Goal: Information Seeking & Learning: Check status

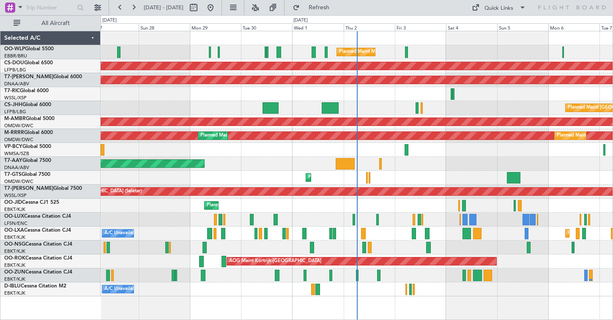
click at [224, 181] on div "Planned Maint Milan (Linate) Planned Maint [GEOGRAPHIC_DATA] ([GEOGRAPHIC_DATA]…" at bounding box center [357, 163] width 512 height 265
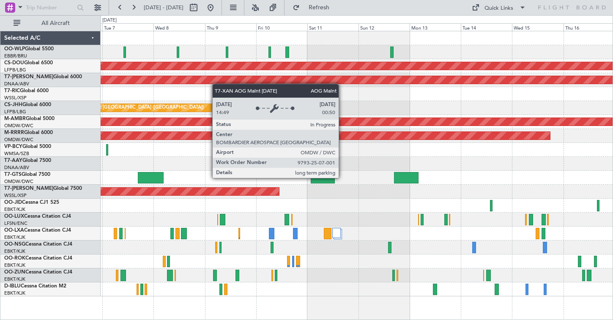
click at [337, 92] on div "Planned Maint London ([GEOGRAPHIC_DATA]) AOG Maint [GEOGRAPHIC_DATA] (Al Maktou…" at bounding box center [357, 163] width 512 height 265
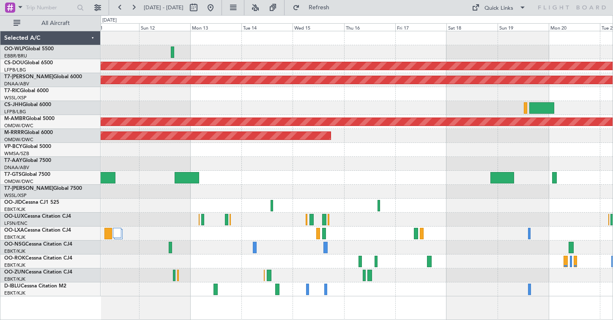
click at [146, 111] on div "Planned Maint London ([GEOGRAPHIC_DATA]) AOG Maint [GEOGRAPHIC_DATA] (Al Maktou…" at bounding box center [357, 163] width 512 height 265
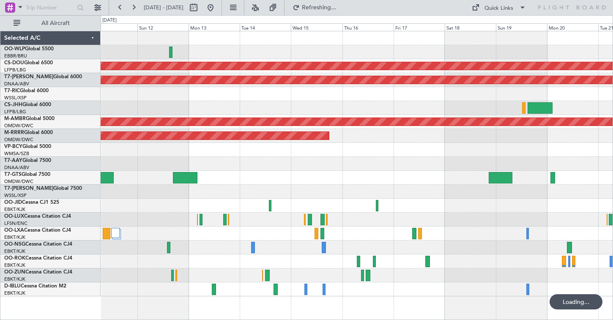
click at [356, 91] on div "Planned Maint London ([GEOGRAPHIC_DATA]) AOG Maint [GEOGRAPHIC_DATA] (Al Maktou…" at bounding box center [357, 163] width 512 height 265
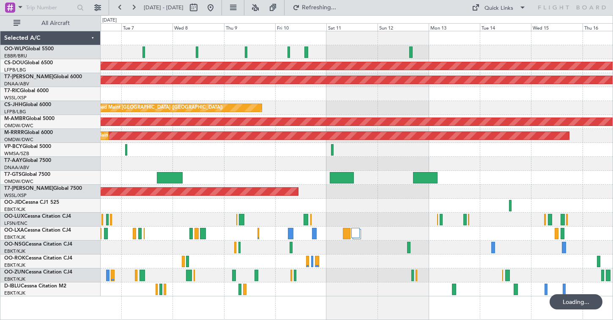
click at [414, 107] on div "Planned Maint [GEOGRAPHIC_DATA] ([GEOGRAPHIC_DATA])" at bounding box center [357, 108] width 512 height 14
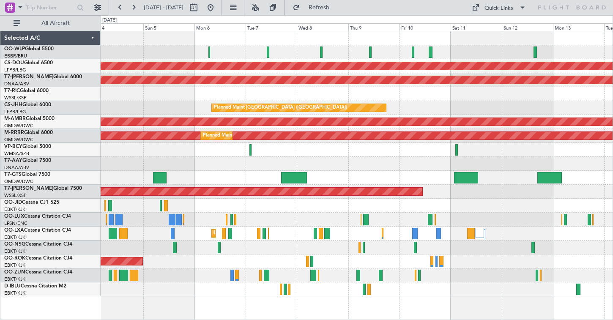
click at [367, 88] on div at bounding box center [357, 94] width 512 height 14
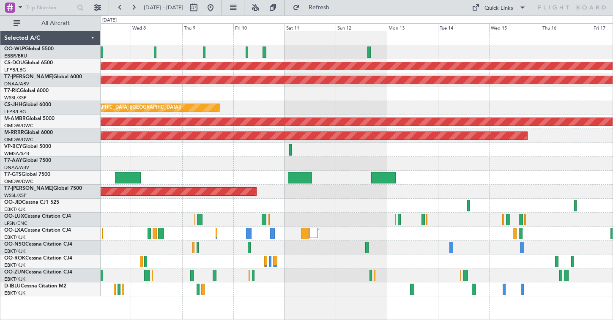
click at [202, 149] on div "Planned Maint London ([GEOGRAPHIC_DATA]) AOG Maint [GEOGRAPHIC_DATA] (Al Maktou…" at bounding box center [357, 163] width 512 height 265
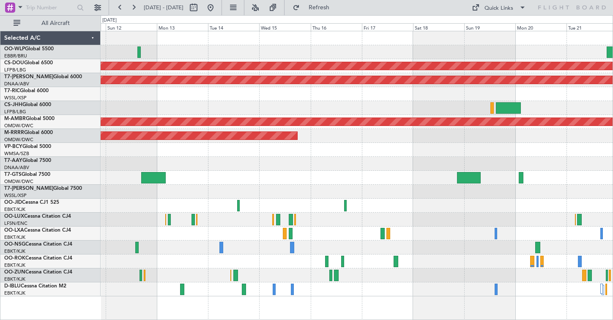
click at [226, 195] on div "Planned Maint London ([GEOGRAPHIC_DATA]) AOG Maint [GEOGRAPHIC_DATA] (Al Maktou…" at bounding box center [357, 163] width 512 height 265
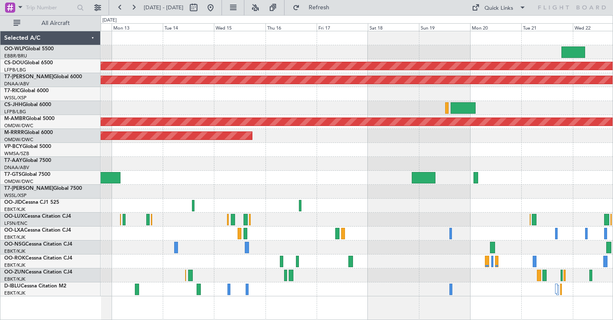
click at [164, 186] on div "Planned Maint London ([GEOGRAPHIC_DATA]) AOG Maint [GEOGRAPHIC_DATA] (Al Maktou…" at bounding box center [357, 163] width 512 height 265
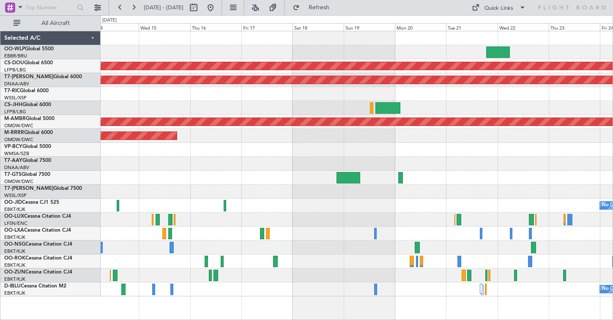
click at [285, 167] on div at bounding box center [357, 164] width 512 height 14
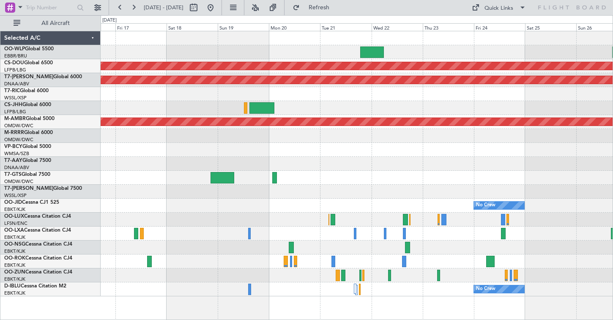
click at [403, 141] on div "Planned Maint London ([GEOGRAPHIC_DATA]) AOG Maint [GEOGRAPHIC_DATA] (Al Maktou…" at bounding box center [357, 163] width 512 height 265
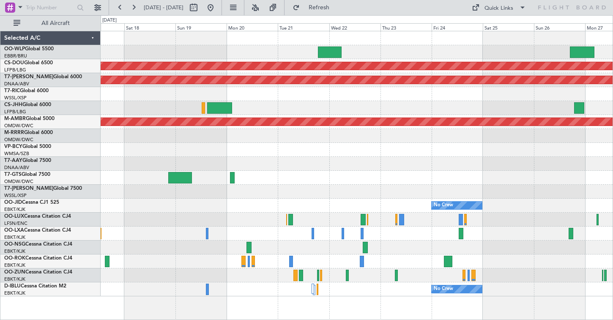
click at [287, 152] on div at bounding box center [357, 150] width 512 height 14
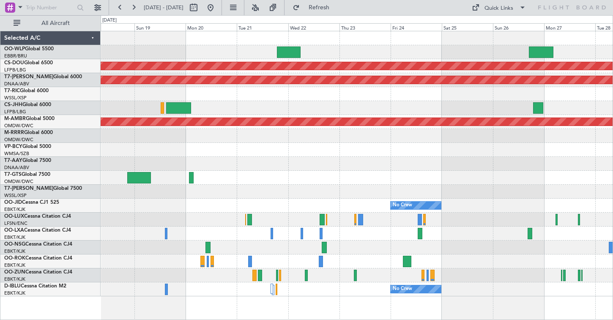
click at [349, 154] on div "Planned Maint London ([GEOGRAPHIC_DATA]) AOG Maint [GEOGRAPHIC_DATA] (Al Maktou…" at bounding box center [357, 163] width 512 height 265
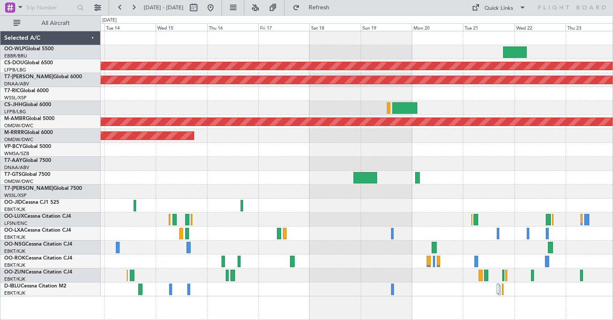
click at [371, 169] on div at bounding box center [357, 164] width 512 height 14
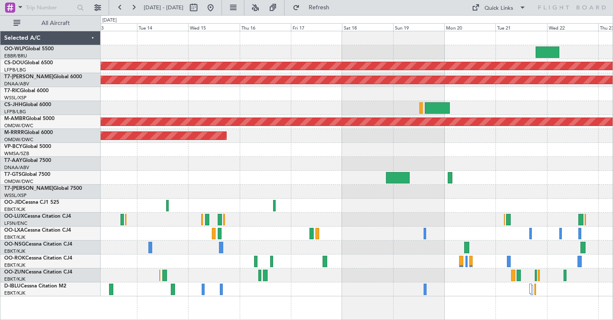
click at [388, 173] on div at bounding box center [357, 178] width 512 height 14
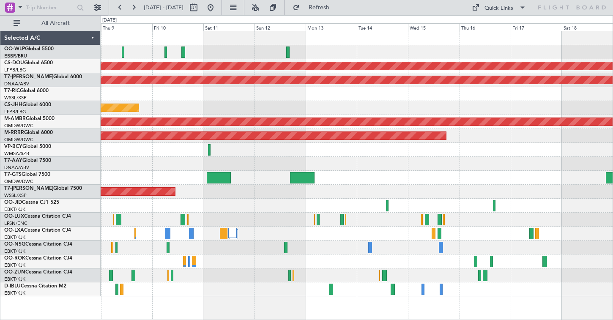
click at [389, 161] on div at bounding box center [357, 164] width 512 height 14
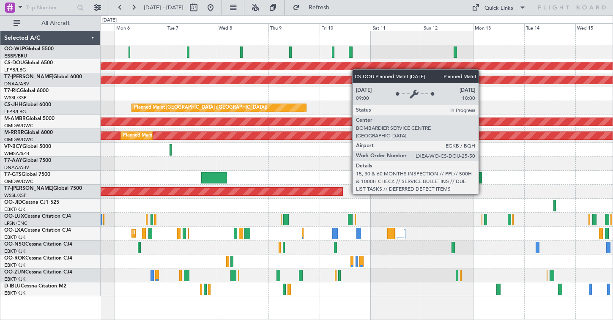
click at [410, 71] on div "Planned Maint London ([GEOGRAPHIC_DATA]) AOG Maint [GEOGRAPHIC_DATA] (Al Maktou…" at bounding box center [357, 163] width 512 height 265
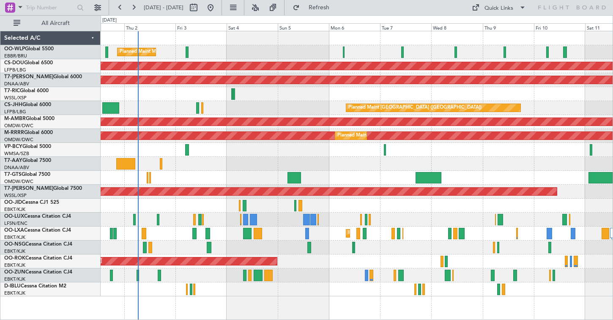
click at [358, 97] on div at bounding box center [357, 94] width 512 height 14
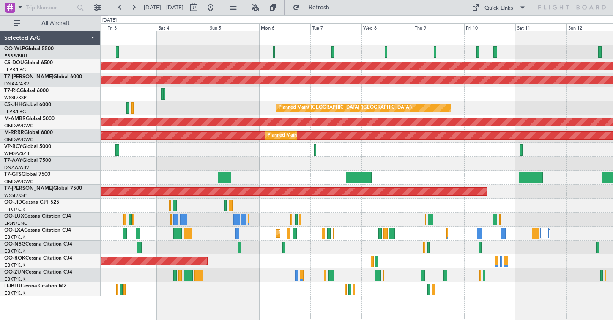
click at [203, 101] on div "Planned Maint Milan (Linate) Planned Maint [GEOGRAPHIC_DATA] ([GEOGRAPHIC_DATA]…" at bounding box center [357, 163] width 512 height 265
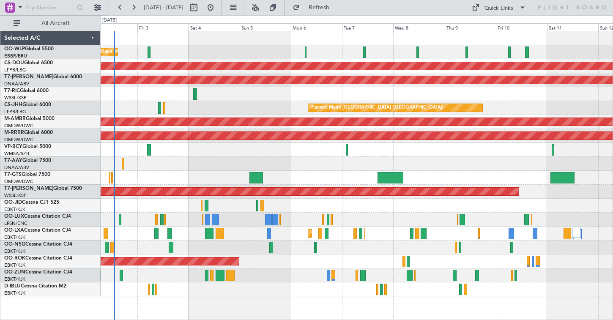
click at [367, 85] on div "Planned Maint Milan (Linate) Planned Maint [GEOGRAPHIC_DATA] ([GEOGRAPHIC_DATA]…" at bounding box center [357, 163] width 512 height 265
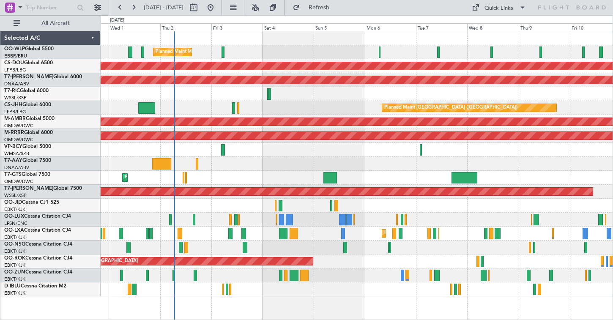
click at [266, 96] on div at bounding box center [357, 94] width 512 height 14
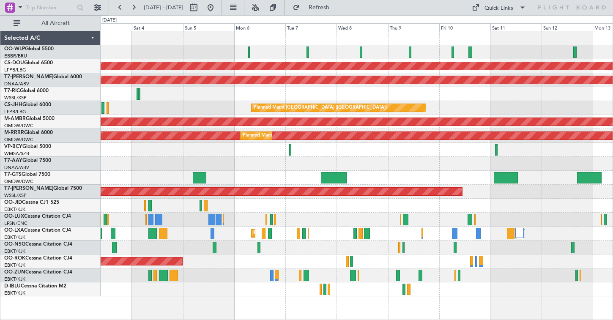
click at [214, 129] on div "Planned Maint Milan (Linate) Planned Maint [GEOGRAPHIC_DATA] ([GEOGRAPHIC_DATA]…" at bounding box center [357, 163] width 512 height 265
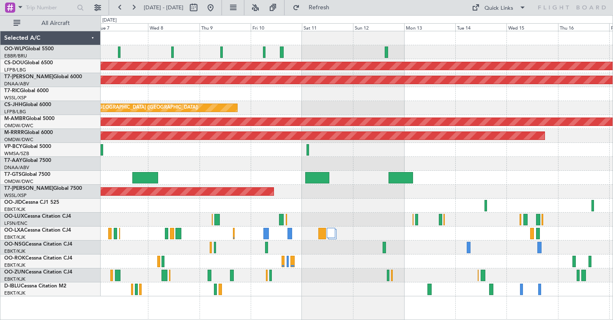
click at [247, 170] on div at bounding box center [357, 164] width 512 height 14
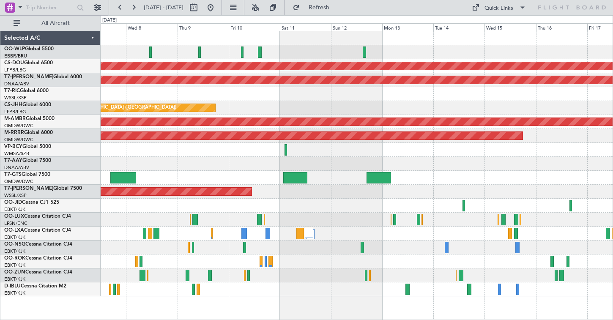
click at [457, 85] on div "Planned Maint London ([GEOGRAPHIC_DATA]) AOG Maint [GEOGRAPHIC_DATA] (Al Maktou…" at bounding box center [357, 163] width 512 height 265
